Goal: Task Accomplishment & Management: Manage account settings

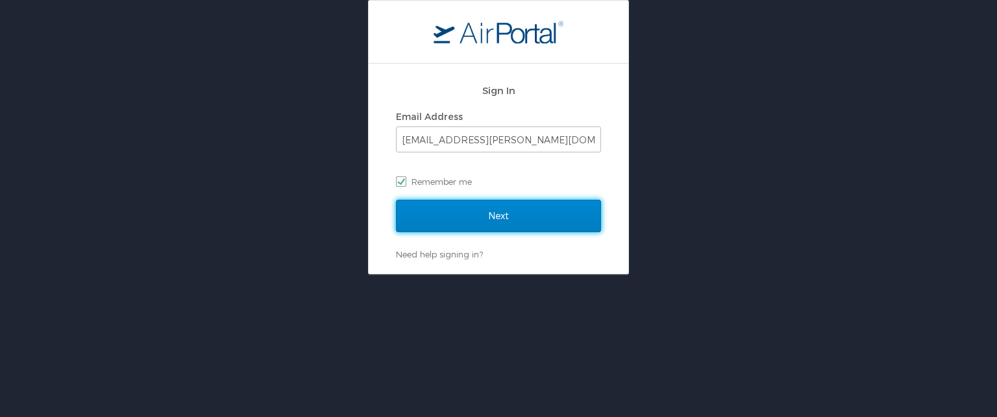
click at [478, 226] on input "Next" at bounding box center [498, 216] width 205 height 32
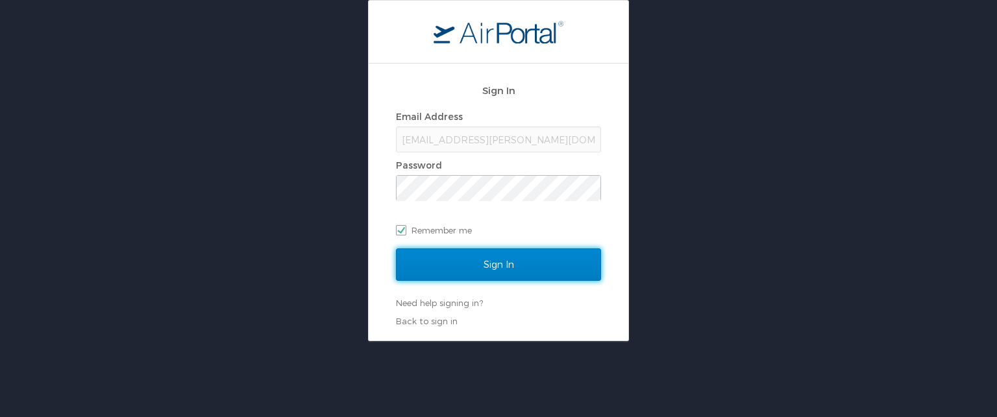
click at [489, 256] on input "Sign In" at bounding box center [498, 264] width 205 height 32
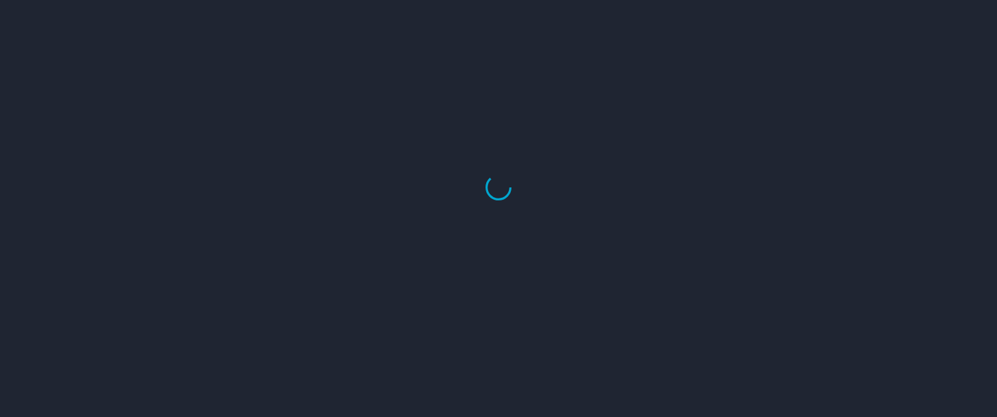
select select "US"
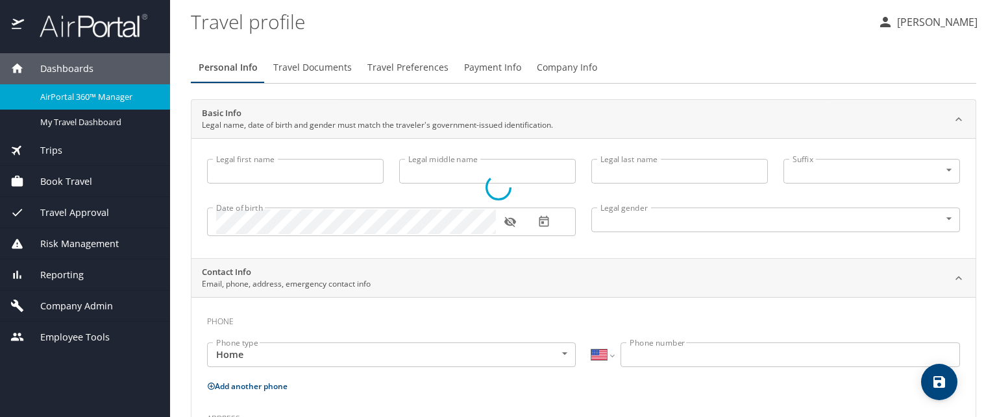
type input "Chelsea"
type input "Linn"
type input "Surles"
type input "Female"
type input "Scott"
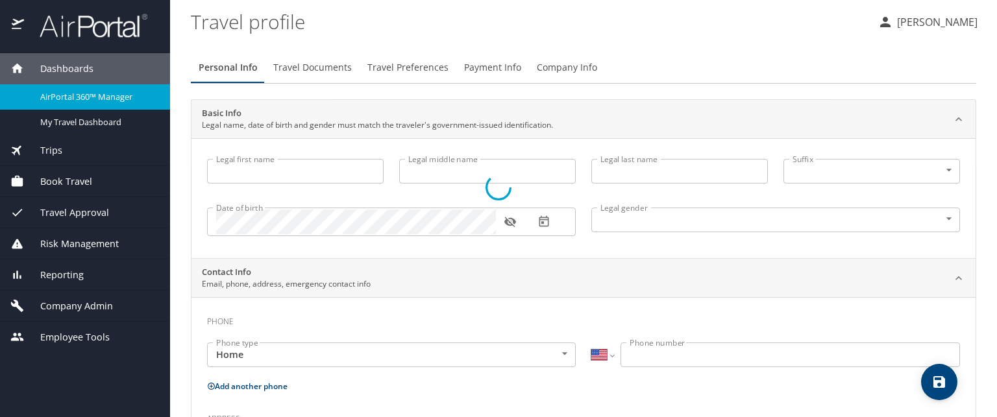
type input "Surles"
type input "(931) 224-1675"
type input "ssurles_13@msn.com"
select select "US"
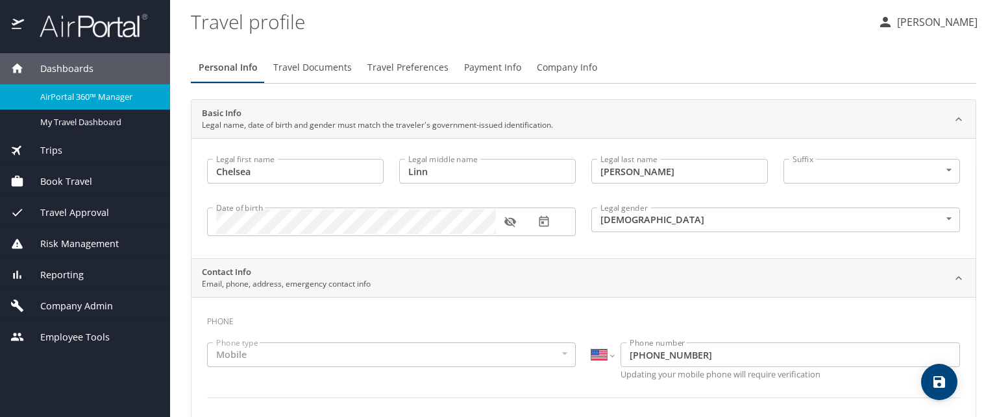
click at [80, 184] on span "Book Travel" at bounding box center [58, 182] width 68 height 14
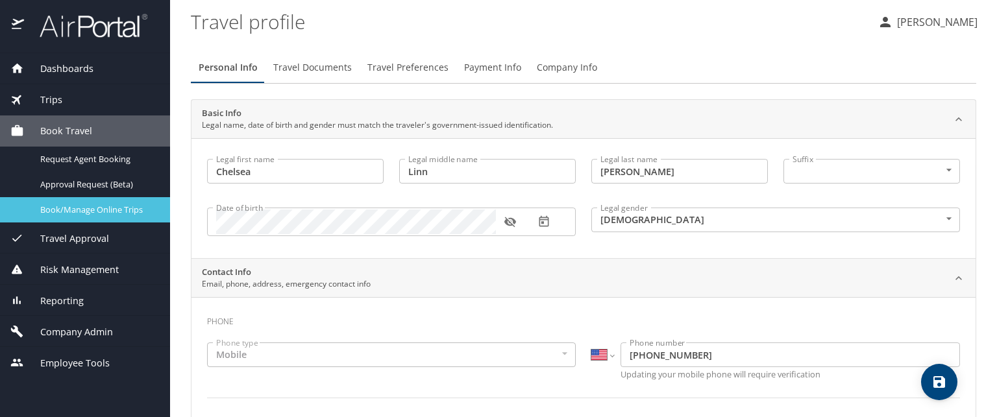
click at [87, 207] on span "Book/Manage Online Trips" at bounding box center [97, 210] width 114 height 12
